Goal: Information Seeking & Learning: Find specific fact

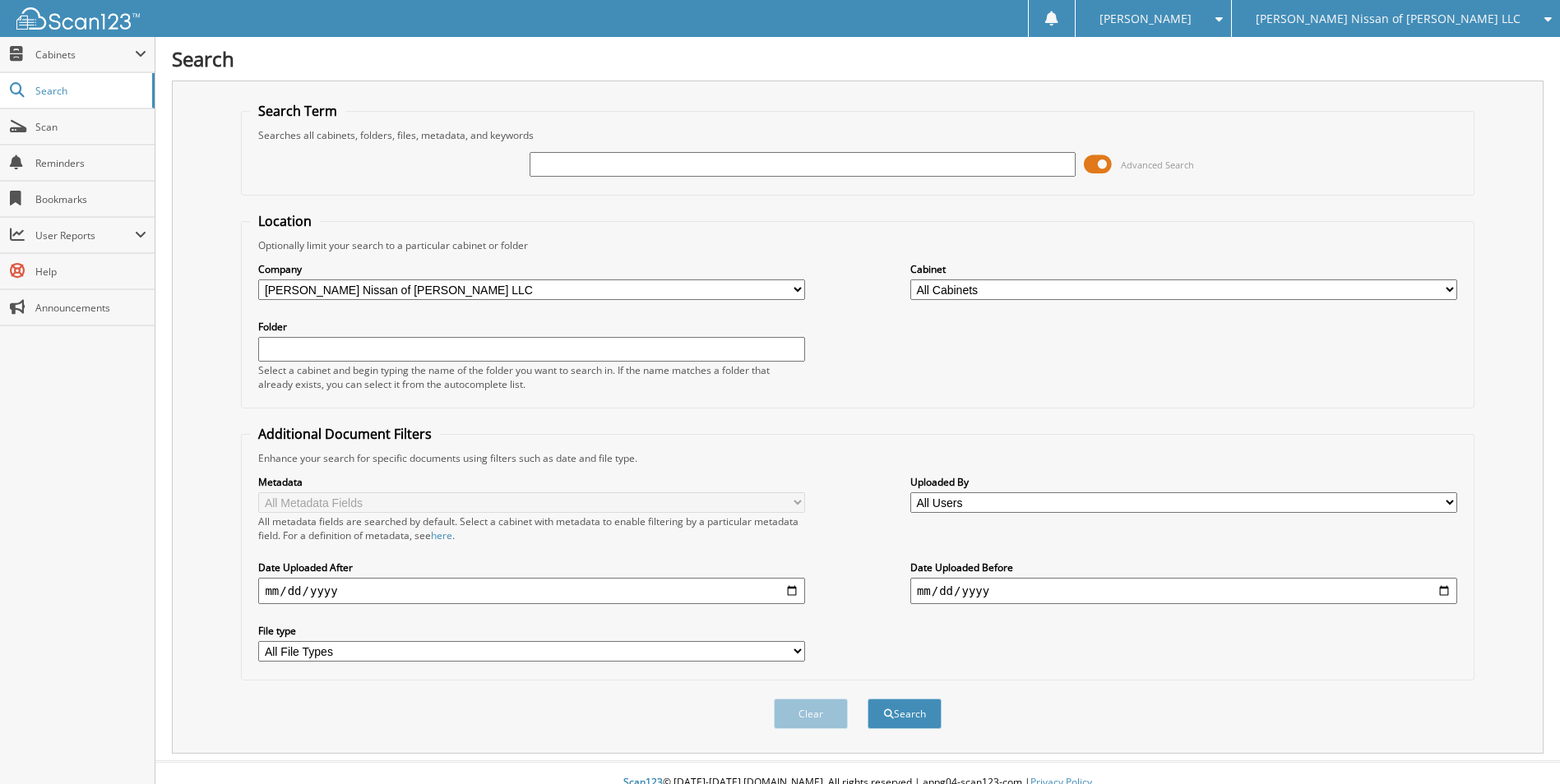
click at [588, 164] on input "text" at bounding box center [803, 164] width 547 height 25
type input "232162"
click at [867, 698] on button "Search" at bounding box center [904, 714] width 74 height 31
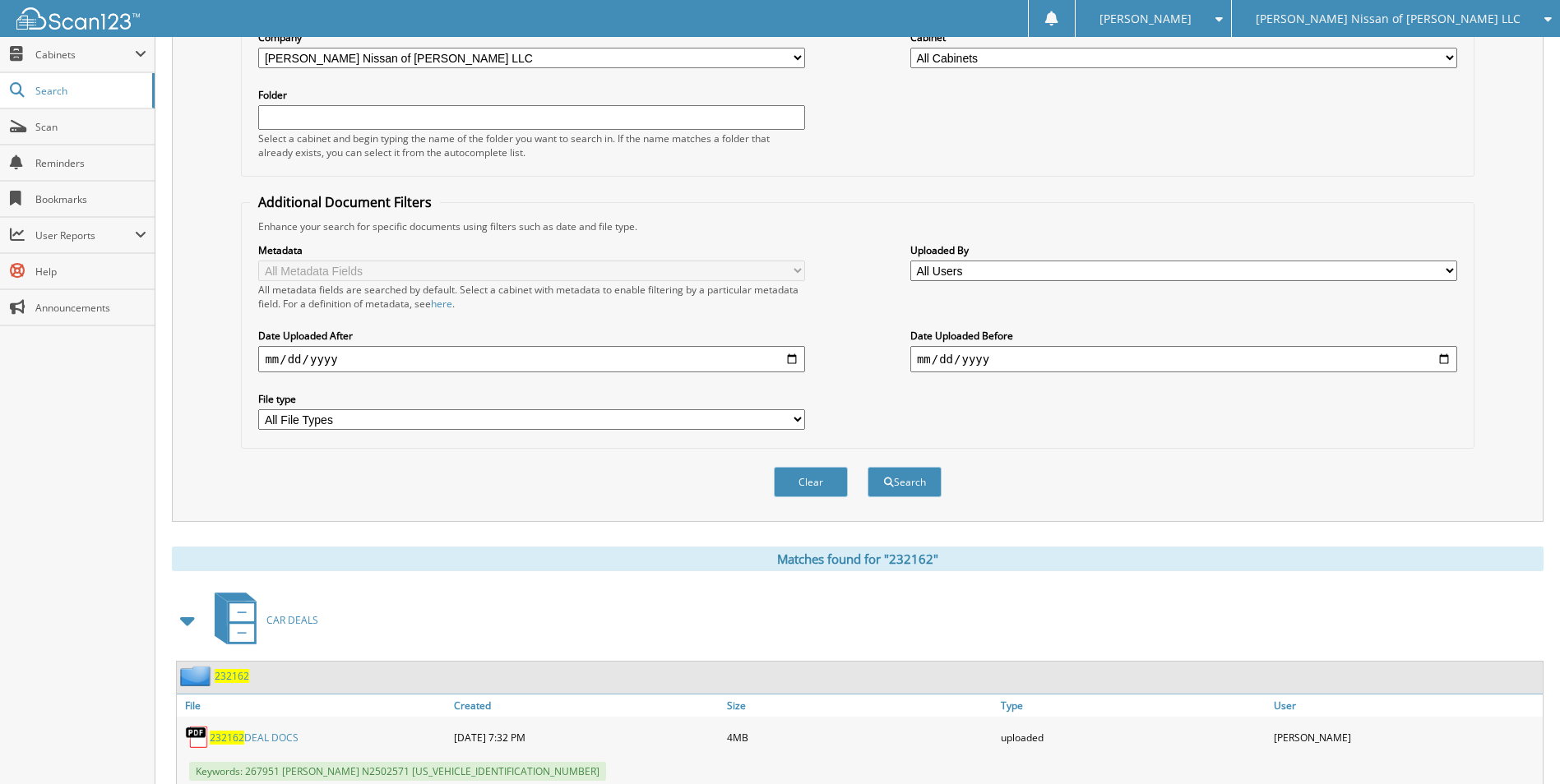
scroll to position [284, 0]
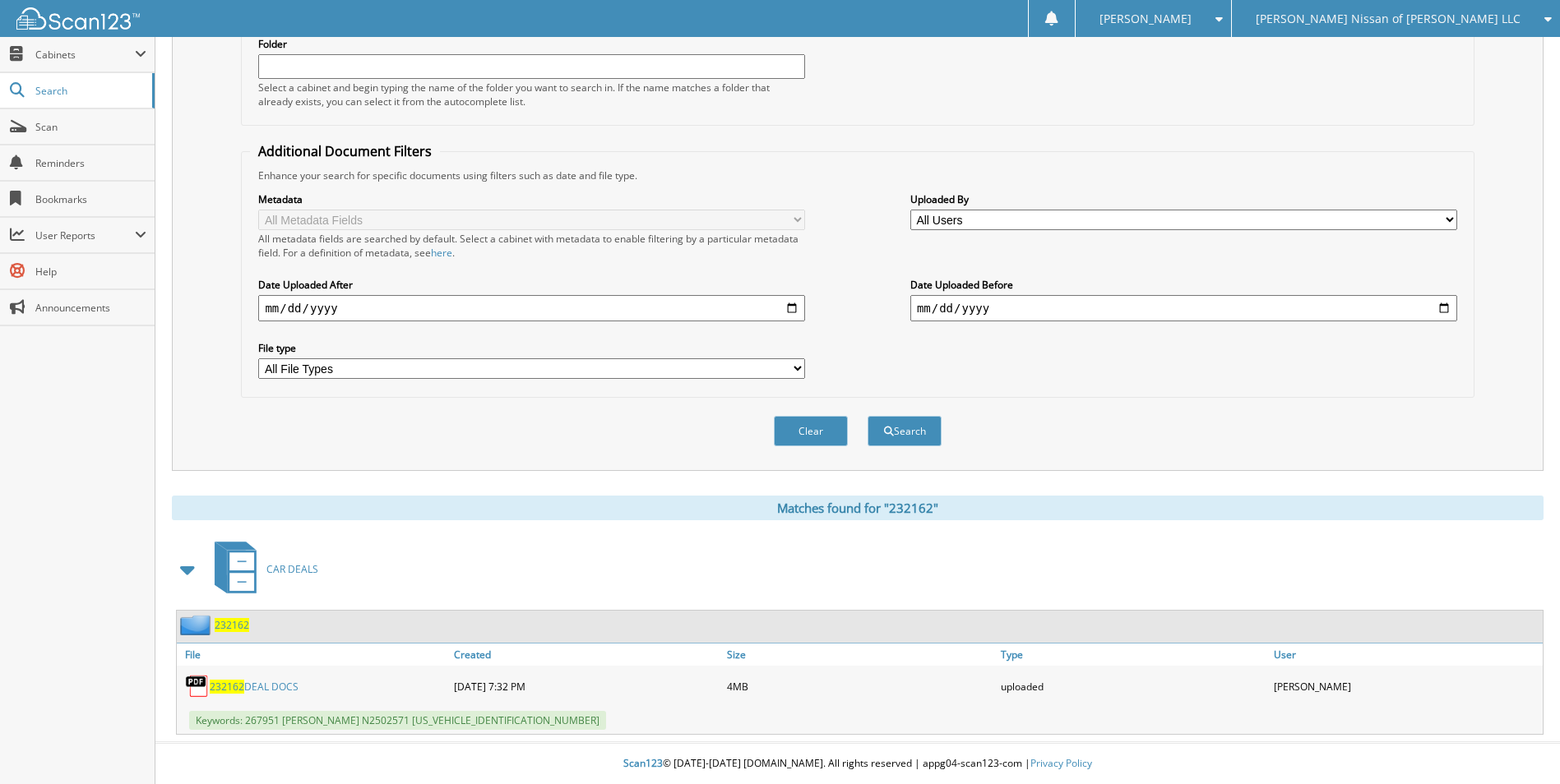
click at [235, 621] on span "232162" at bounding box center [232, 625] width 35 height 14
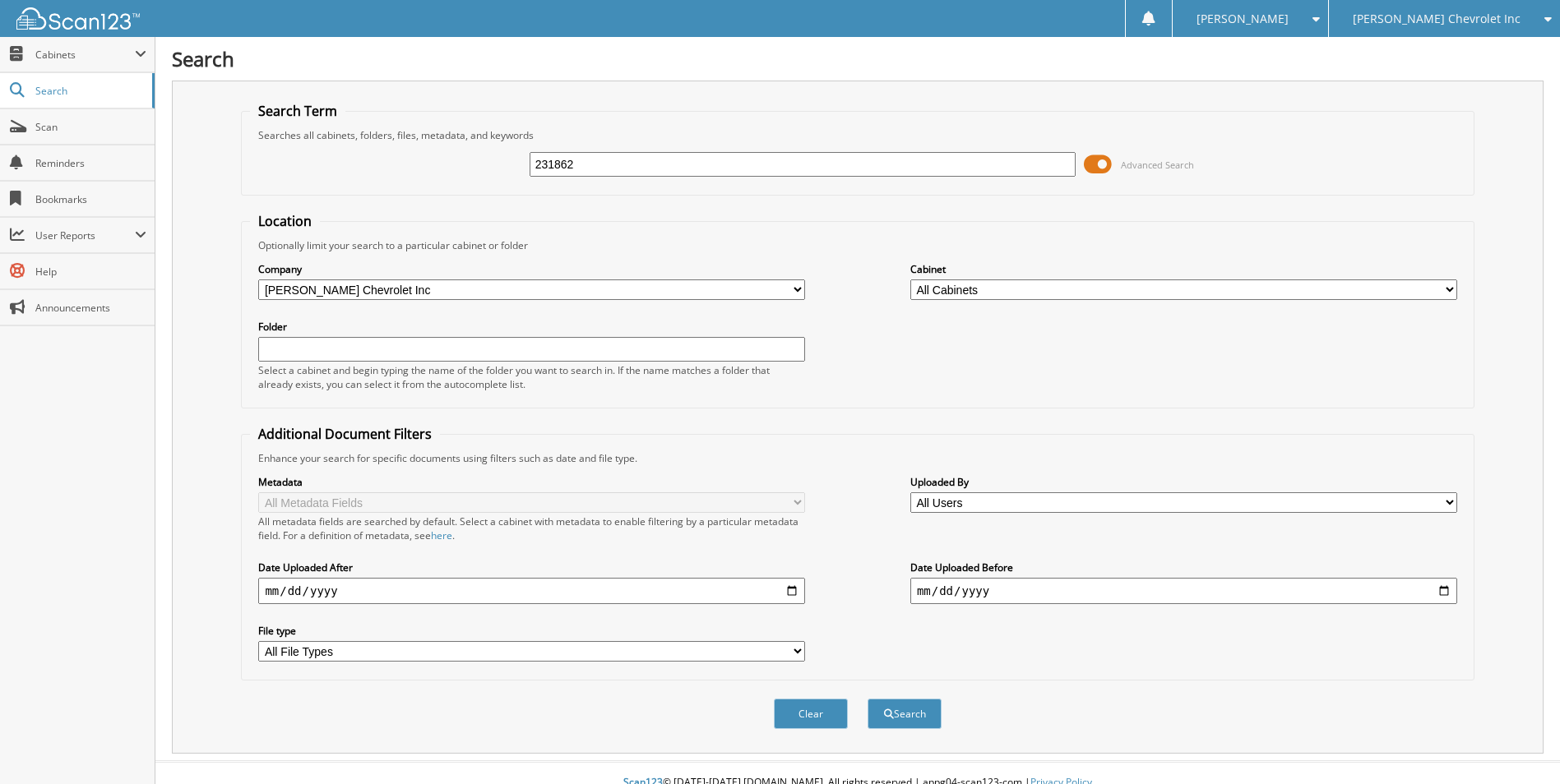
type input "231862"
click at [867, 698] on button "Search" at bounding box center [904, 714] width 74 height 31
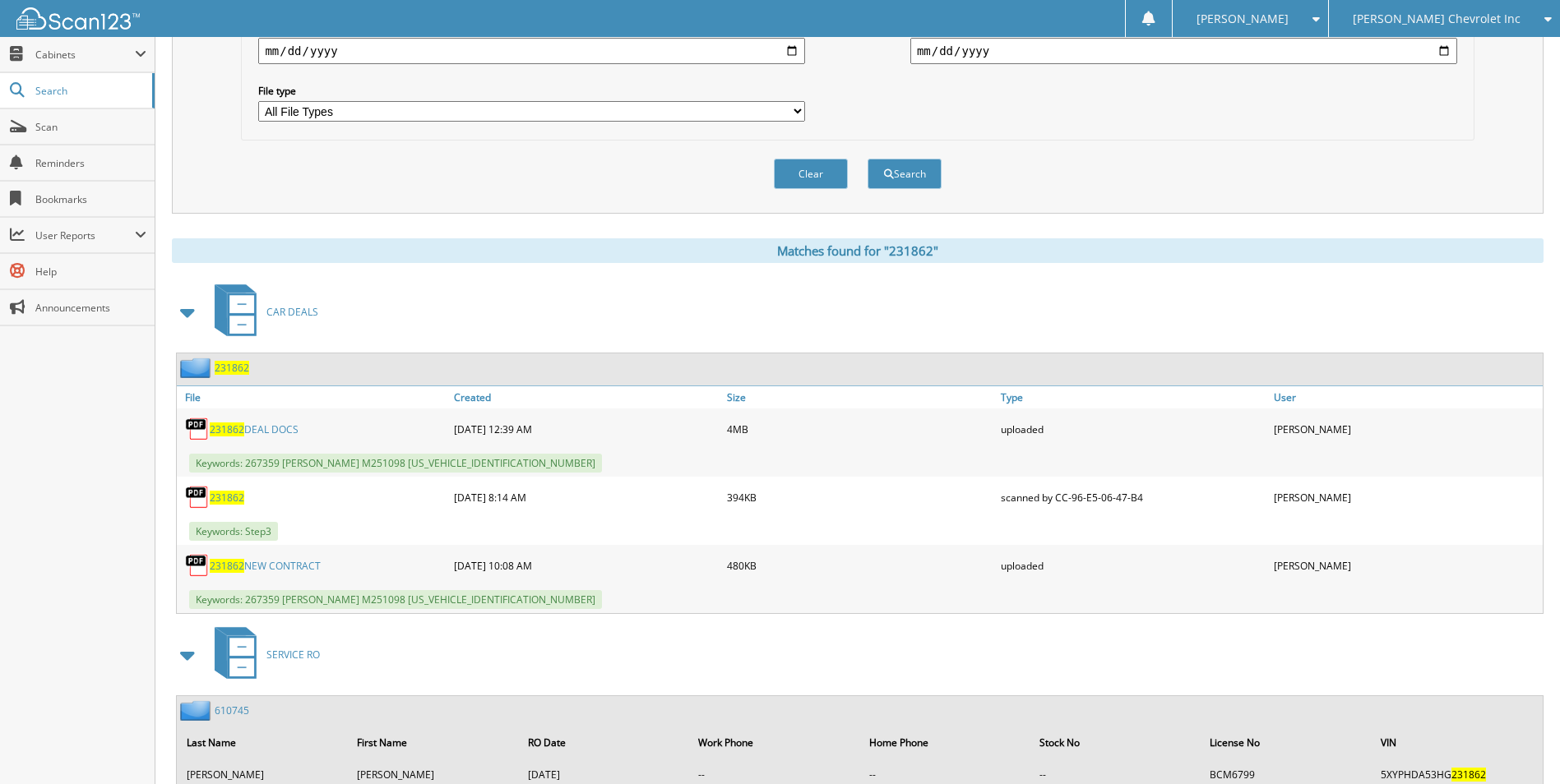
scroll to position [575, 0]
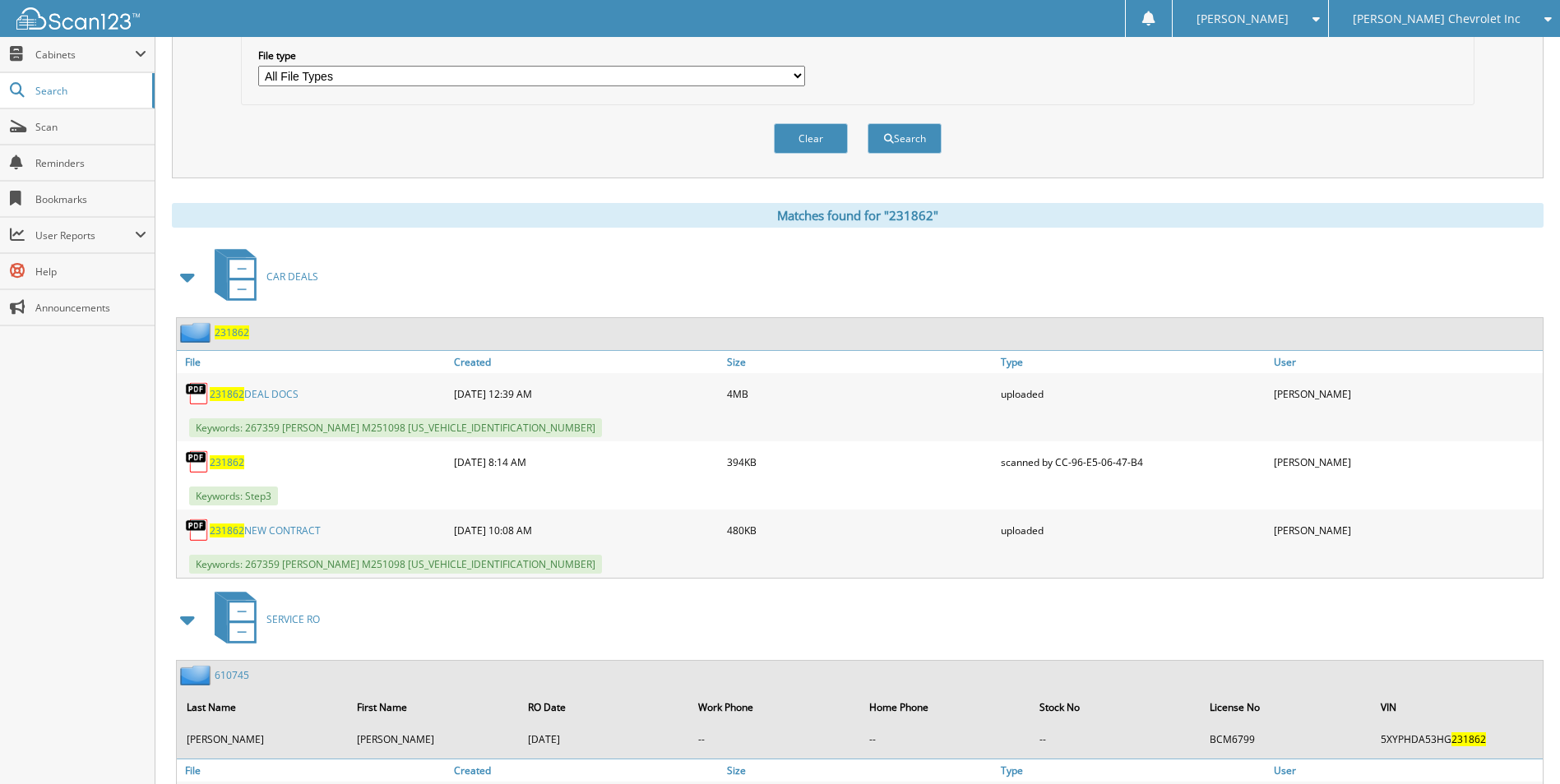
click at [239, 334] on span "231862" at bounding box center [232, 332] width 35 height 14
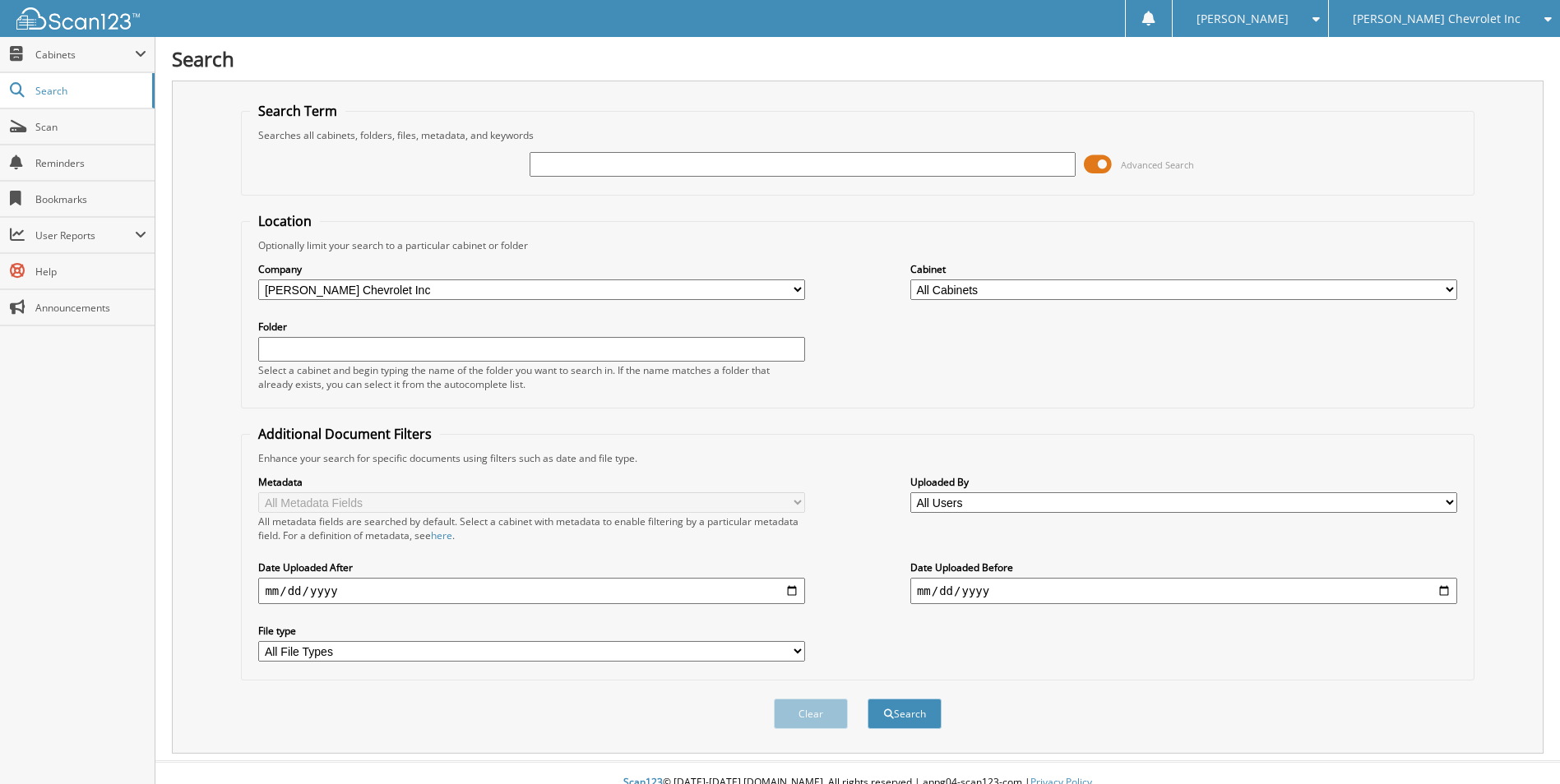
click at [618, 167] on input "text" at bounding box center [803, 164] width 547 height 25
type input "231780"
click at [867, 698] on button "Search" at bounding box center [904, 714] width 74 height 31
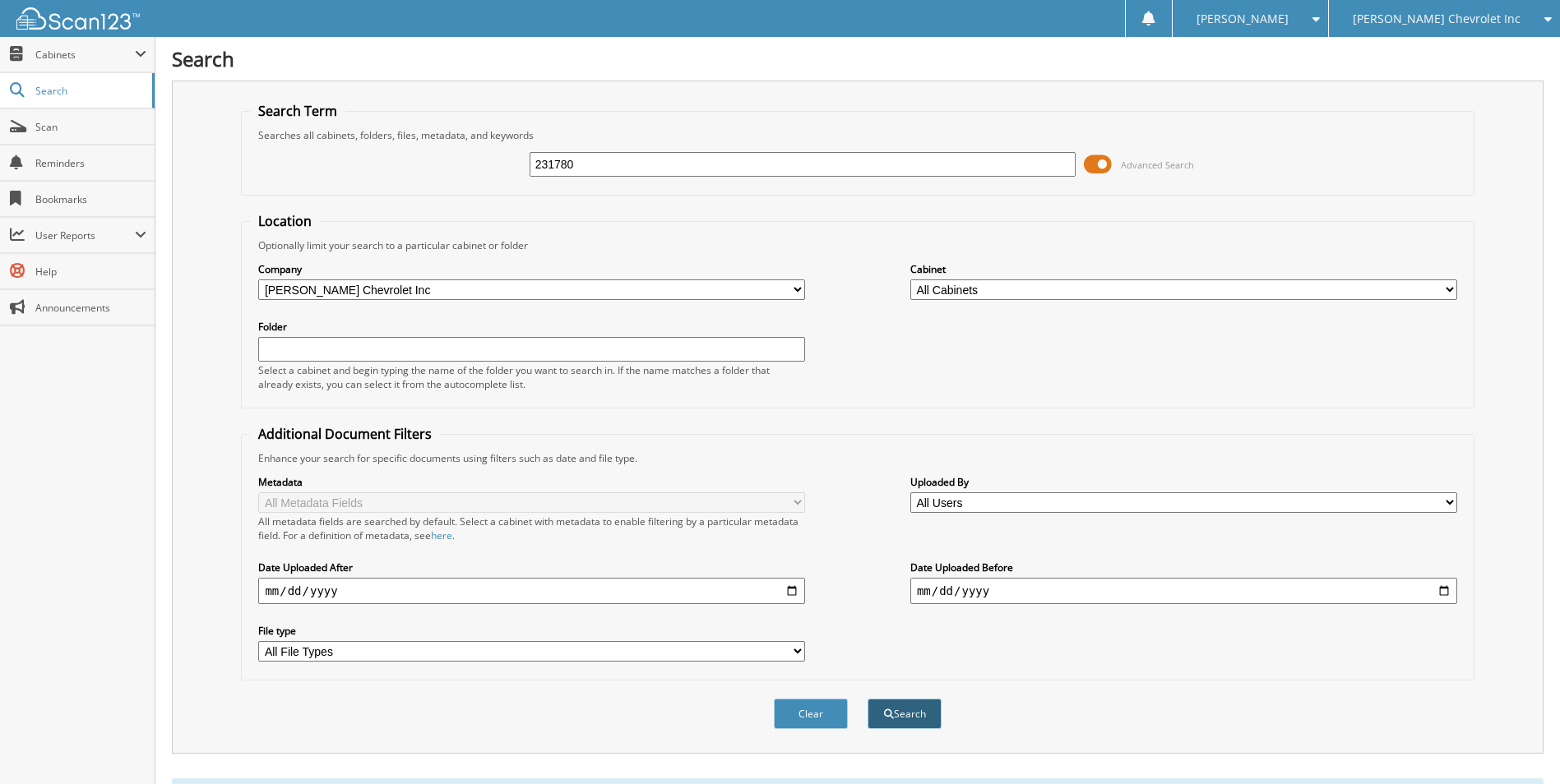
click at [887, 716] on span "submit" at bounding box center [889, 714] width 10 height 10
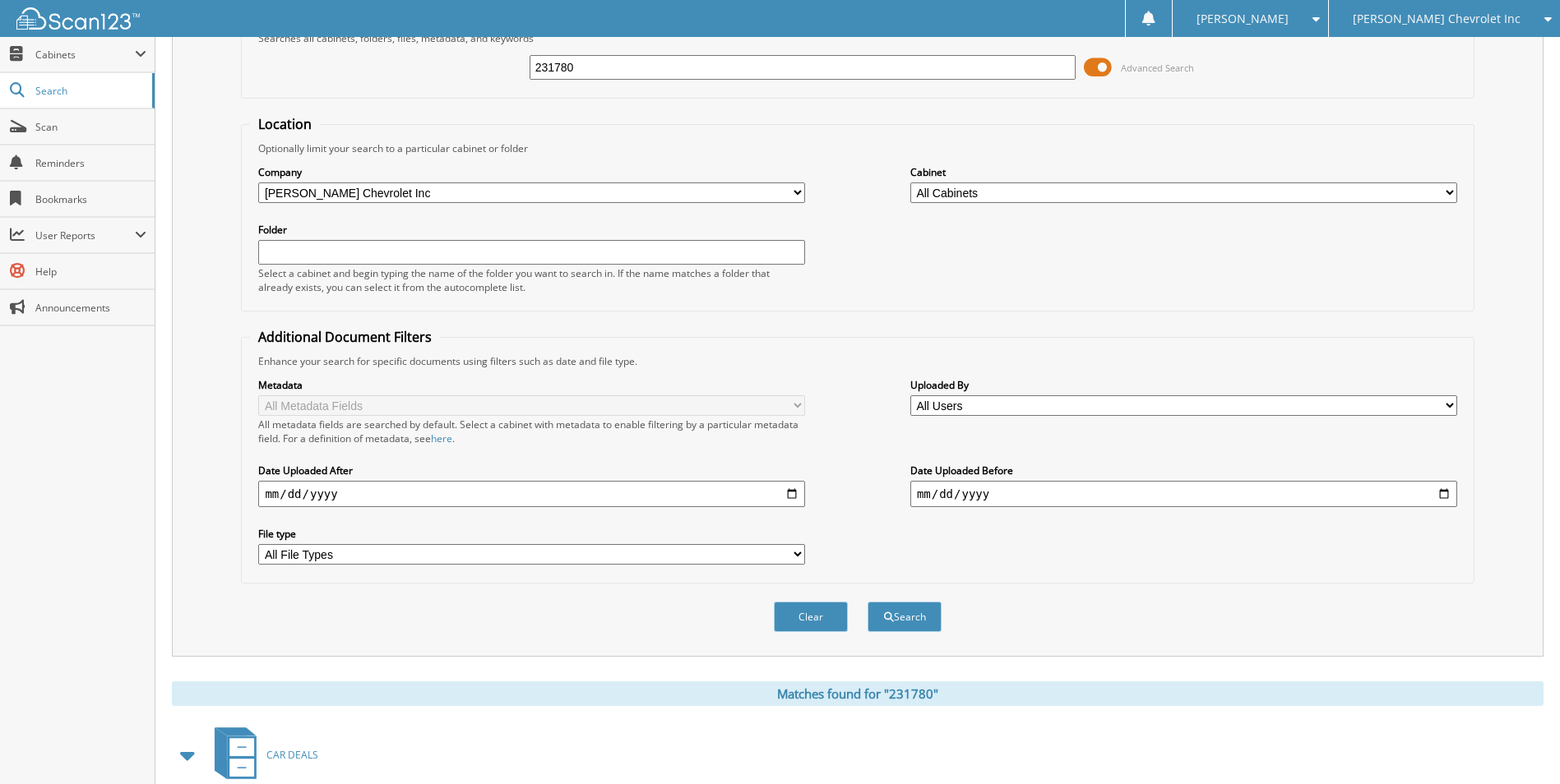
scroll to position [235, 0]
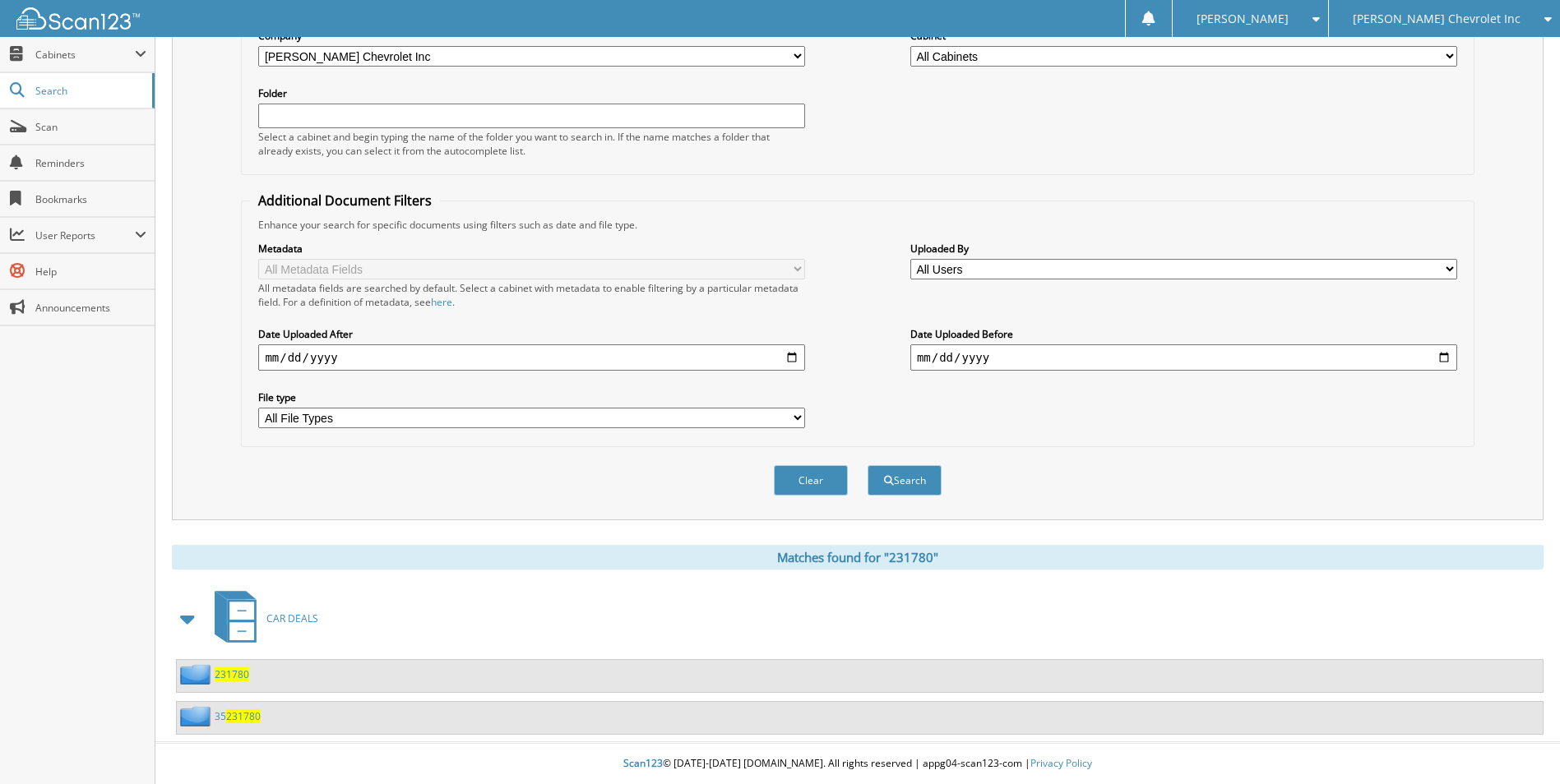
click at [232, 682] on div "231780" at bounding box center [213, 673] width 72 height 20
click at [236, 679] on span "231780" at bounding box center [232, 674] width 35 height 14
